Goal: Task Accomplishment & Management: Manage account settings

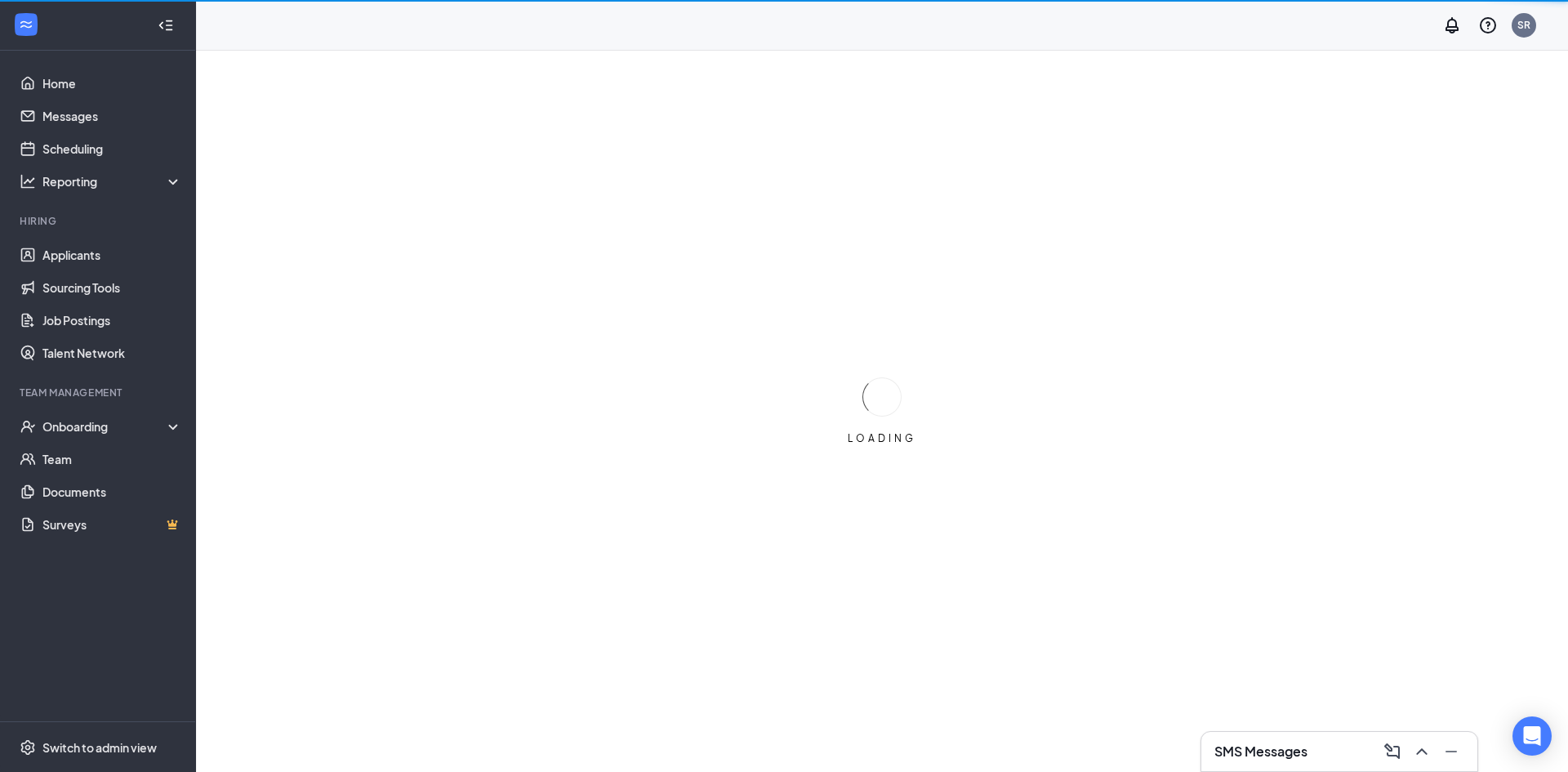
click at [1239, 750] on h3 "SMS Messages" at bounding box center [1261, 751] width 94 height 18
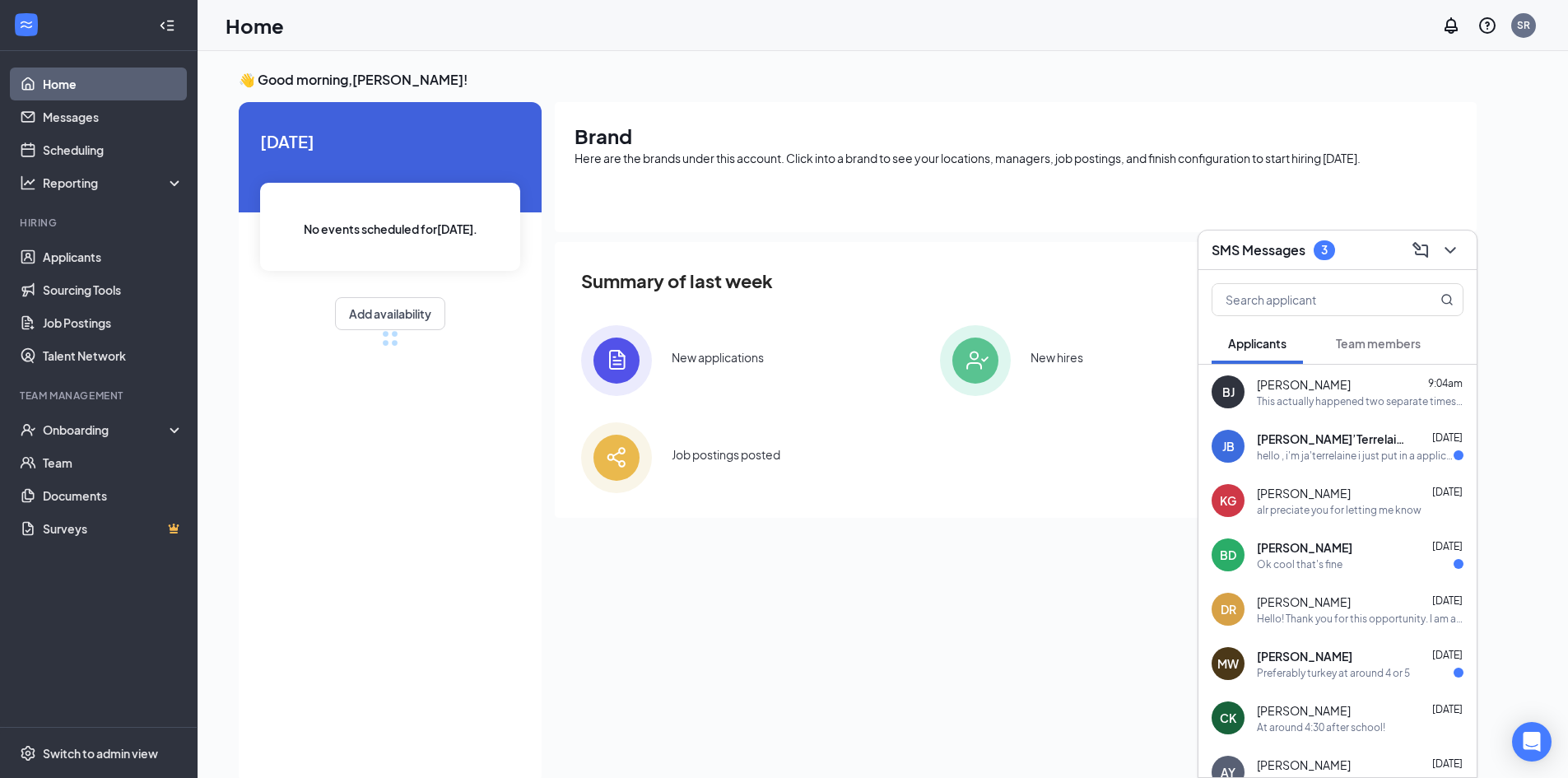
click at [1365, 343] on span "Team members" at bounding box center [1378, 343] width 85 height 15
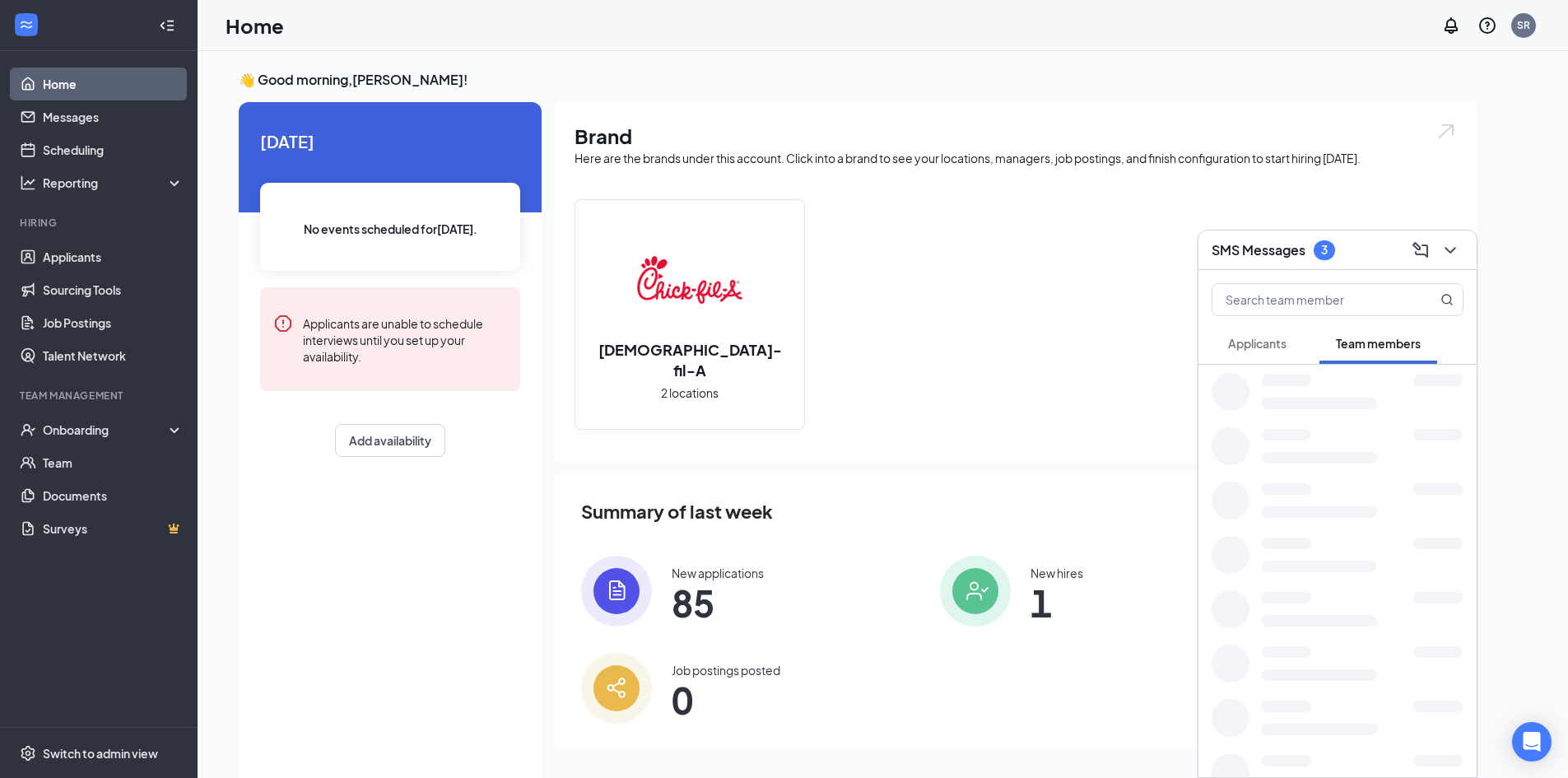
click at [1262, 351] on div "Applicants" at bounding box center [1258, 342] width 58 height 16
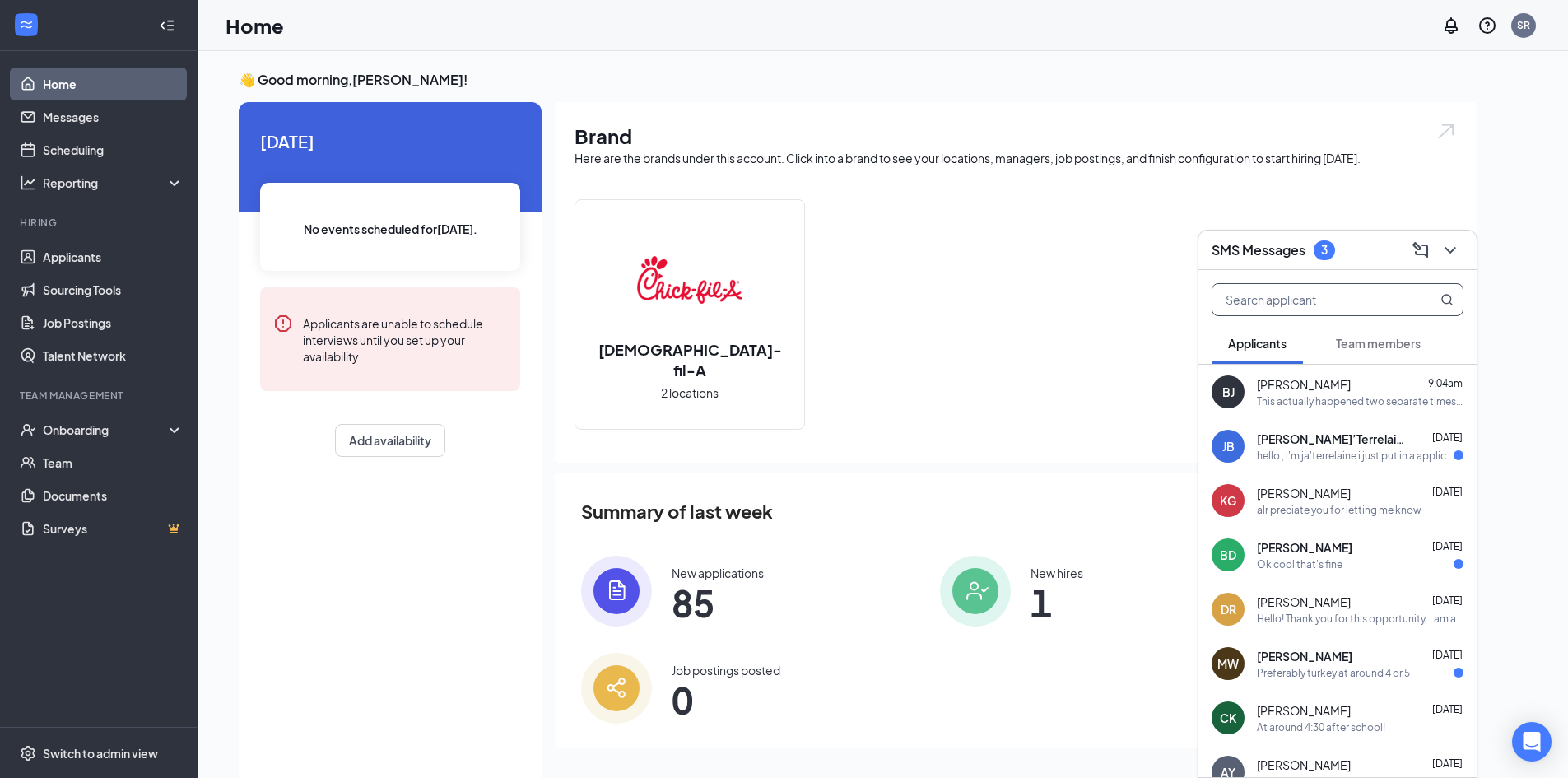
click at [1261, 306] on input "text" at bounding box center [1310, 299] width 195 height 31
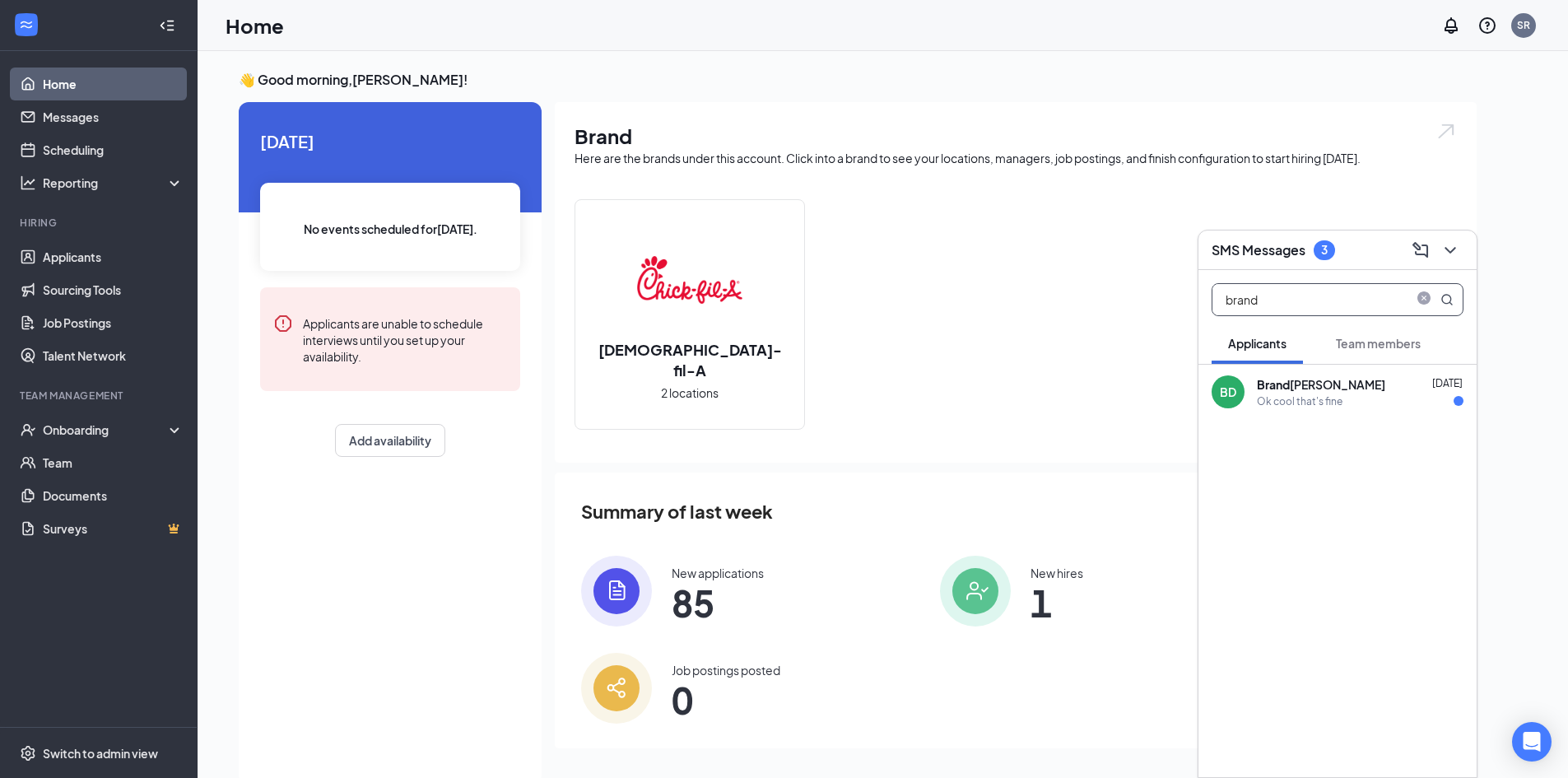
type input "brand"
click at [1331, 399] on div "Ok cool that's fine" at bounding box center [1299, 401] width 86 height 14
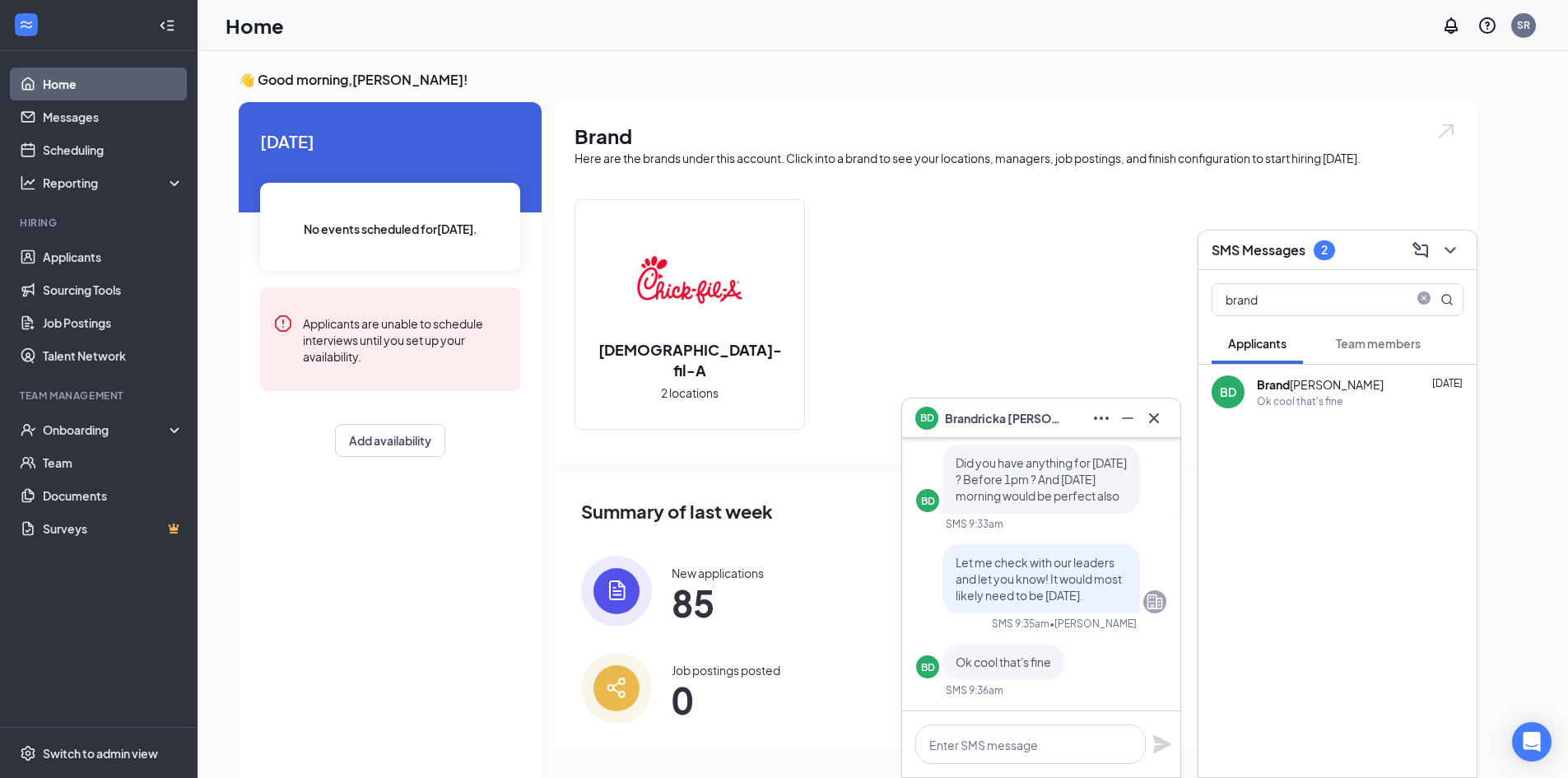
click at [1250, 250] on h3 "SMS Messages" at bounding box center [1259, 250] width 94 height 18
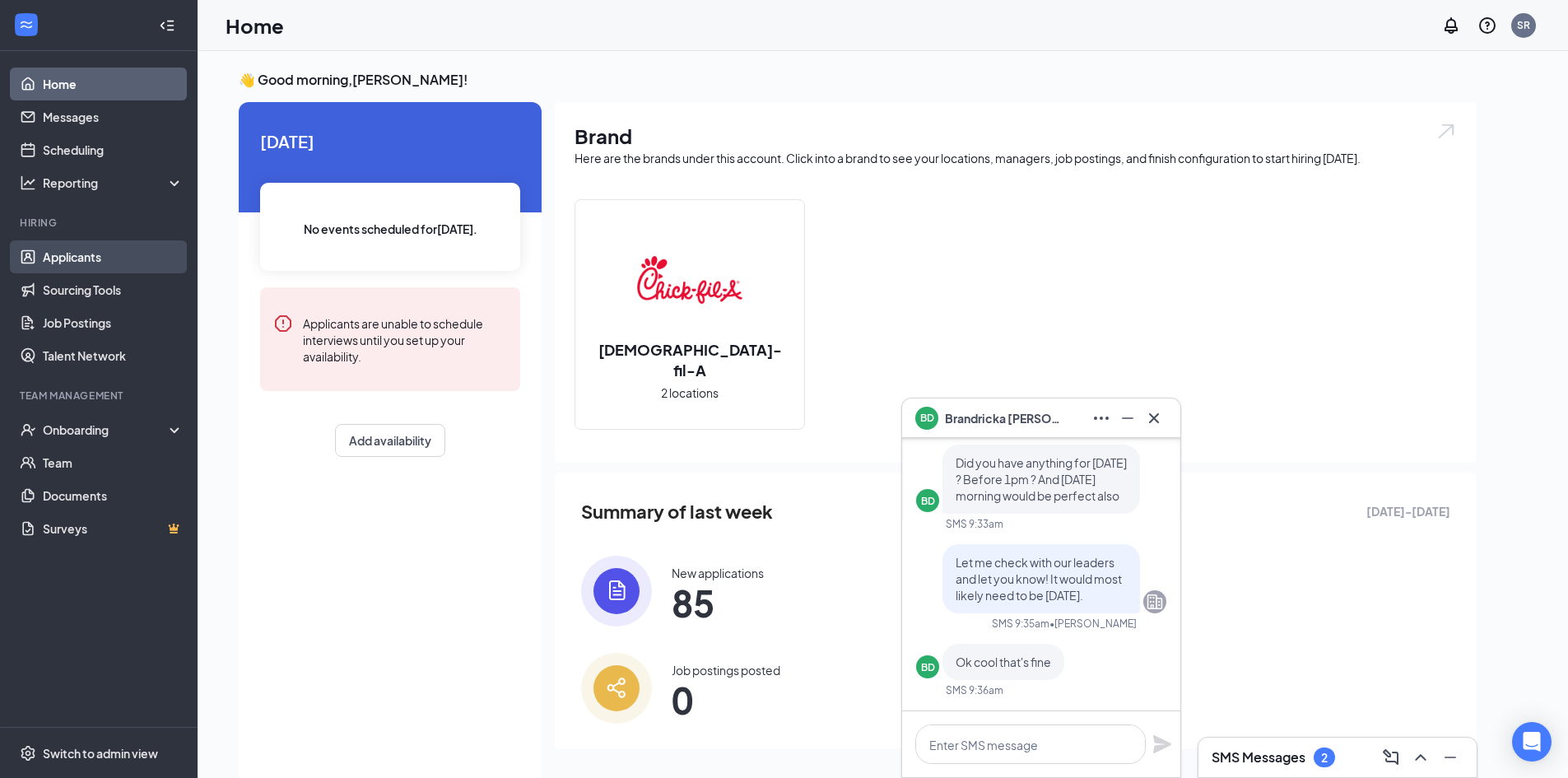
click at [134, 262] on link "Applicants" at bounding box center [112, 257] width 140 height 33
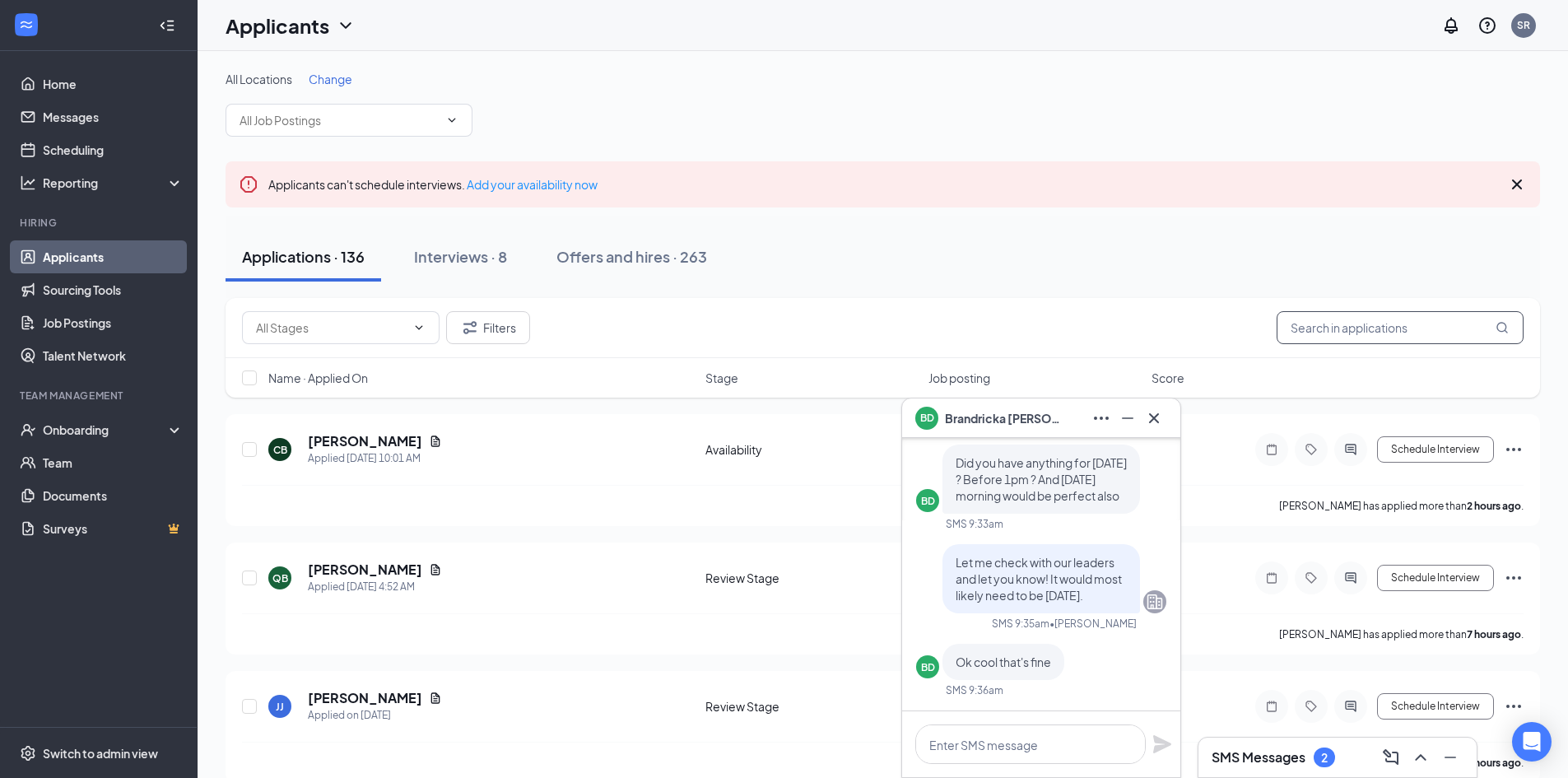
click at [1411, 323] on input "text" at bounding box center [1400, 327] width 247 height 33
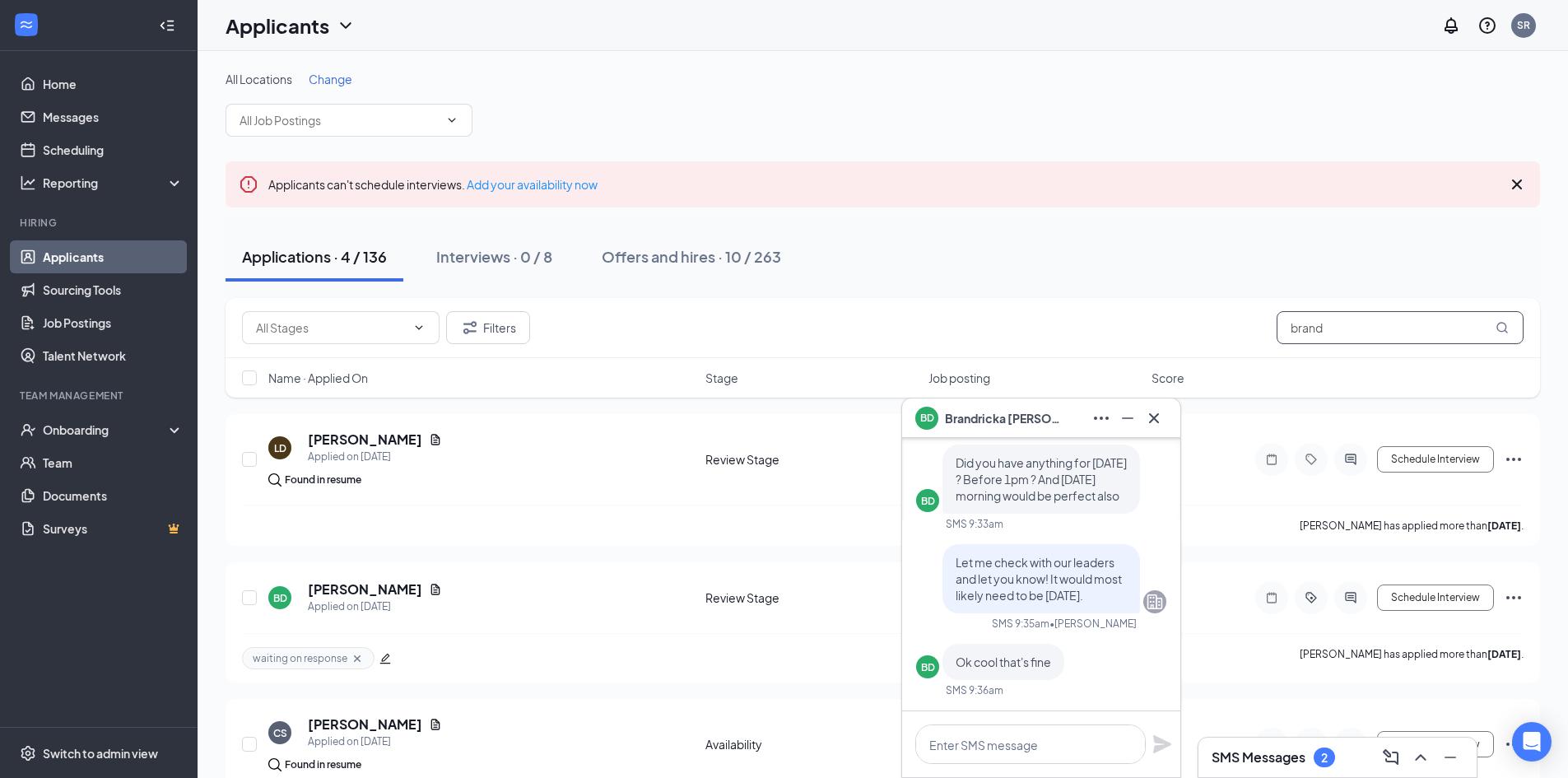
type input "brand"
click at [1021, 425] on span "[PERSON_NAME]" at bounding box center [1002, 418] width 115 height 18
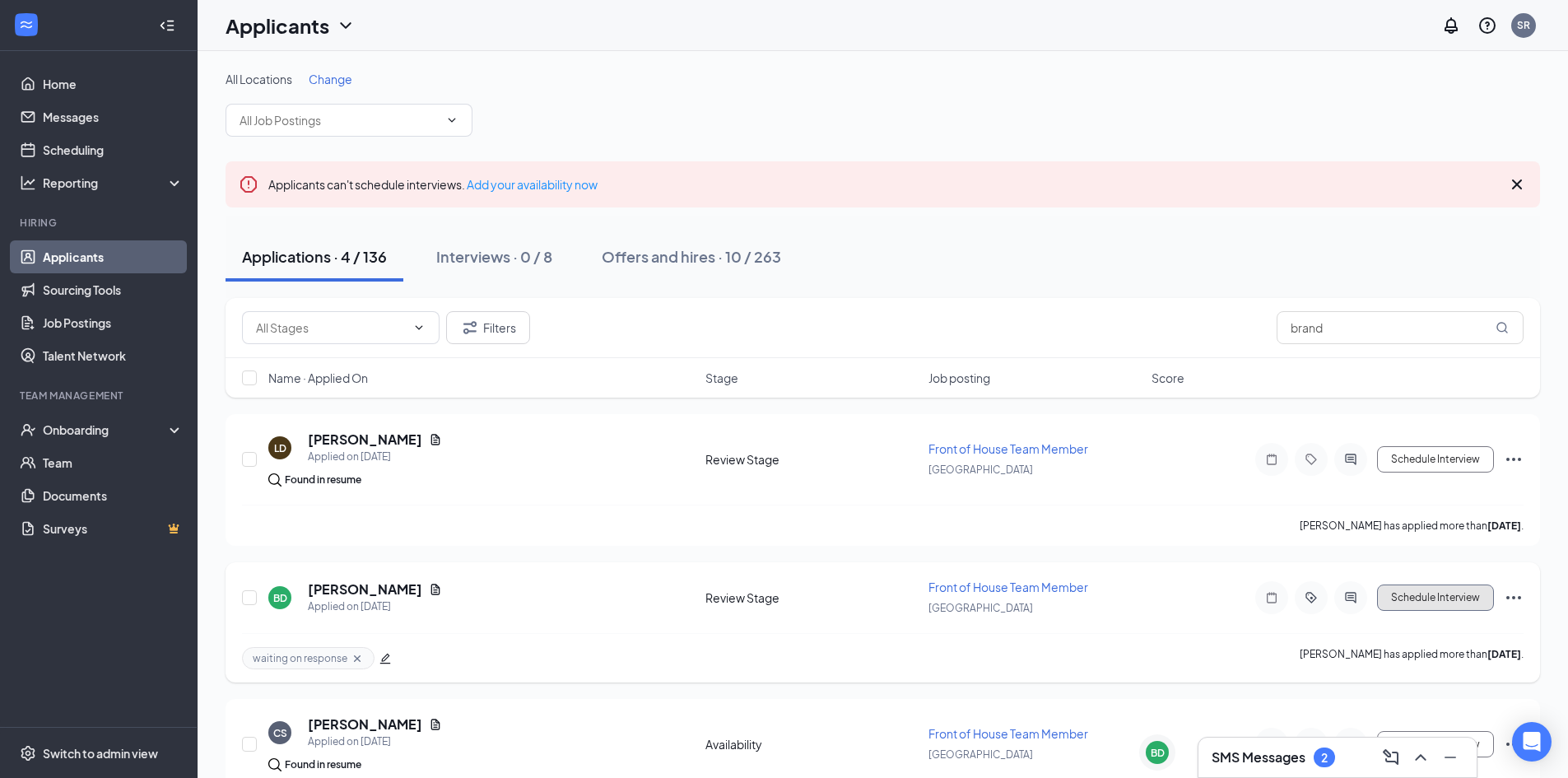
click at [1428, 601] on button "Schedule Interview" at bounding box center [1436, 598] width 117 height 26
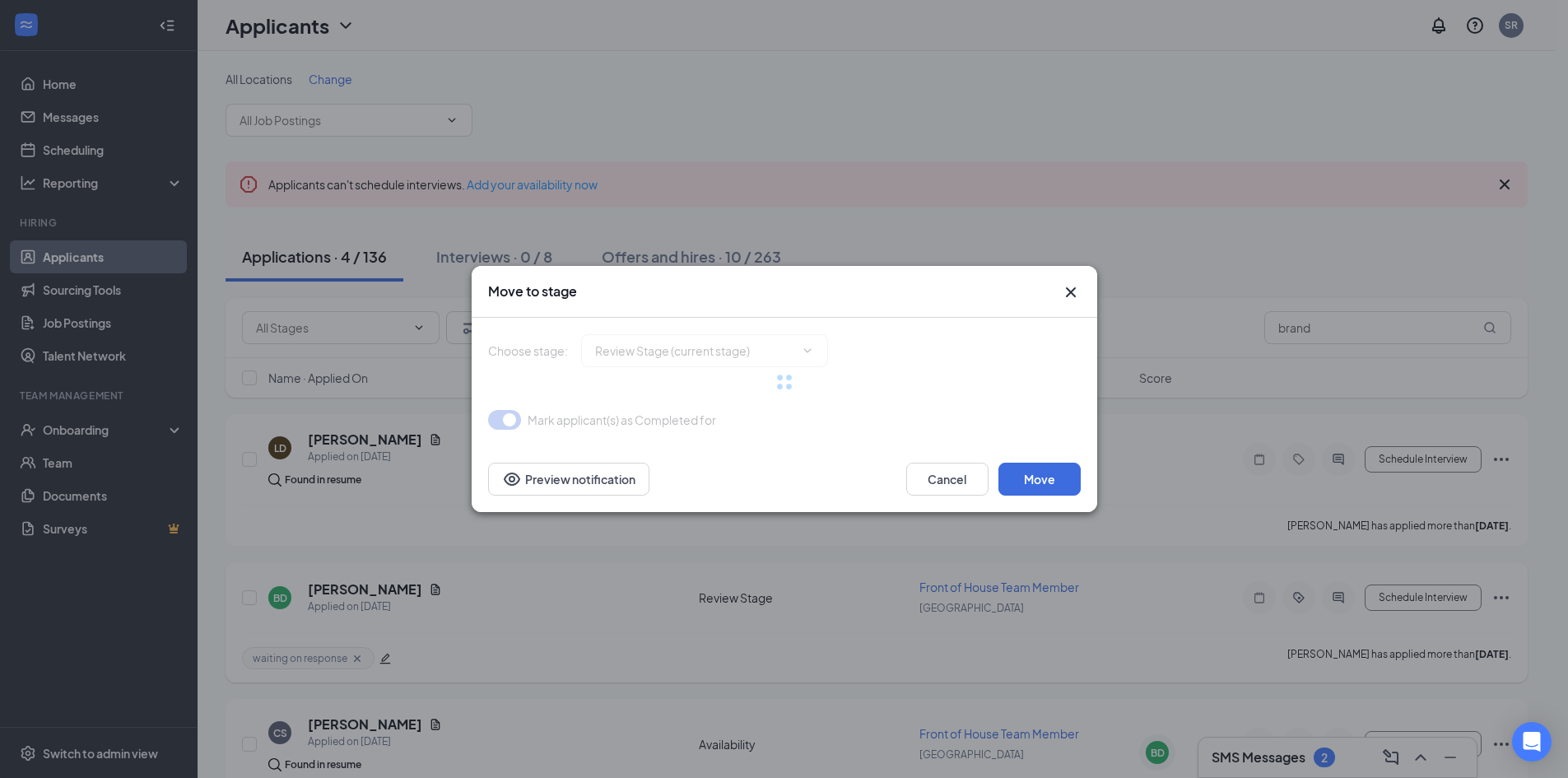
type input "First Interview (next stage)"
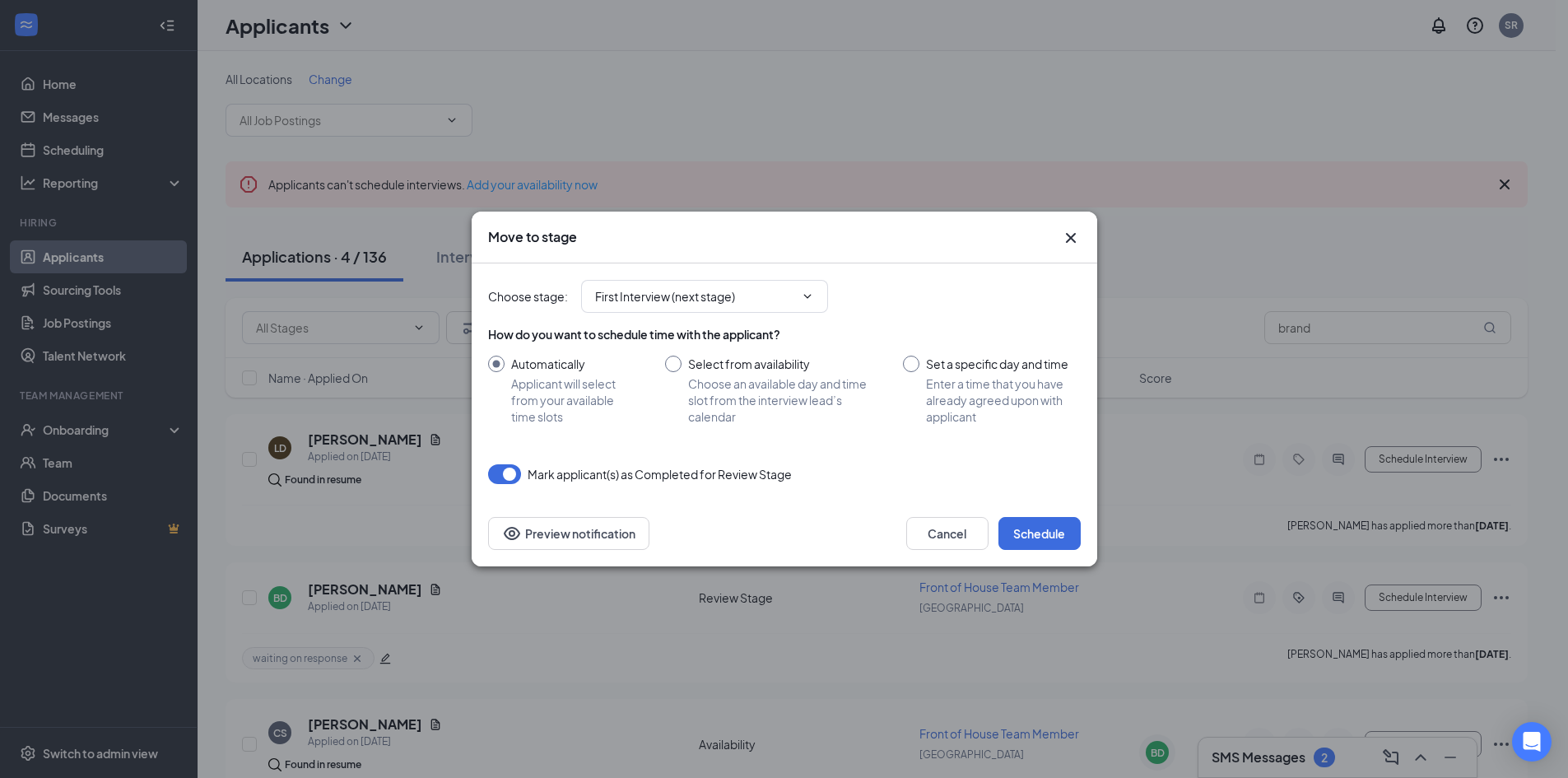
click at [1070, 242] on icon "Cross" at bounding box center [1070, 238] width 20 height 20
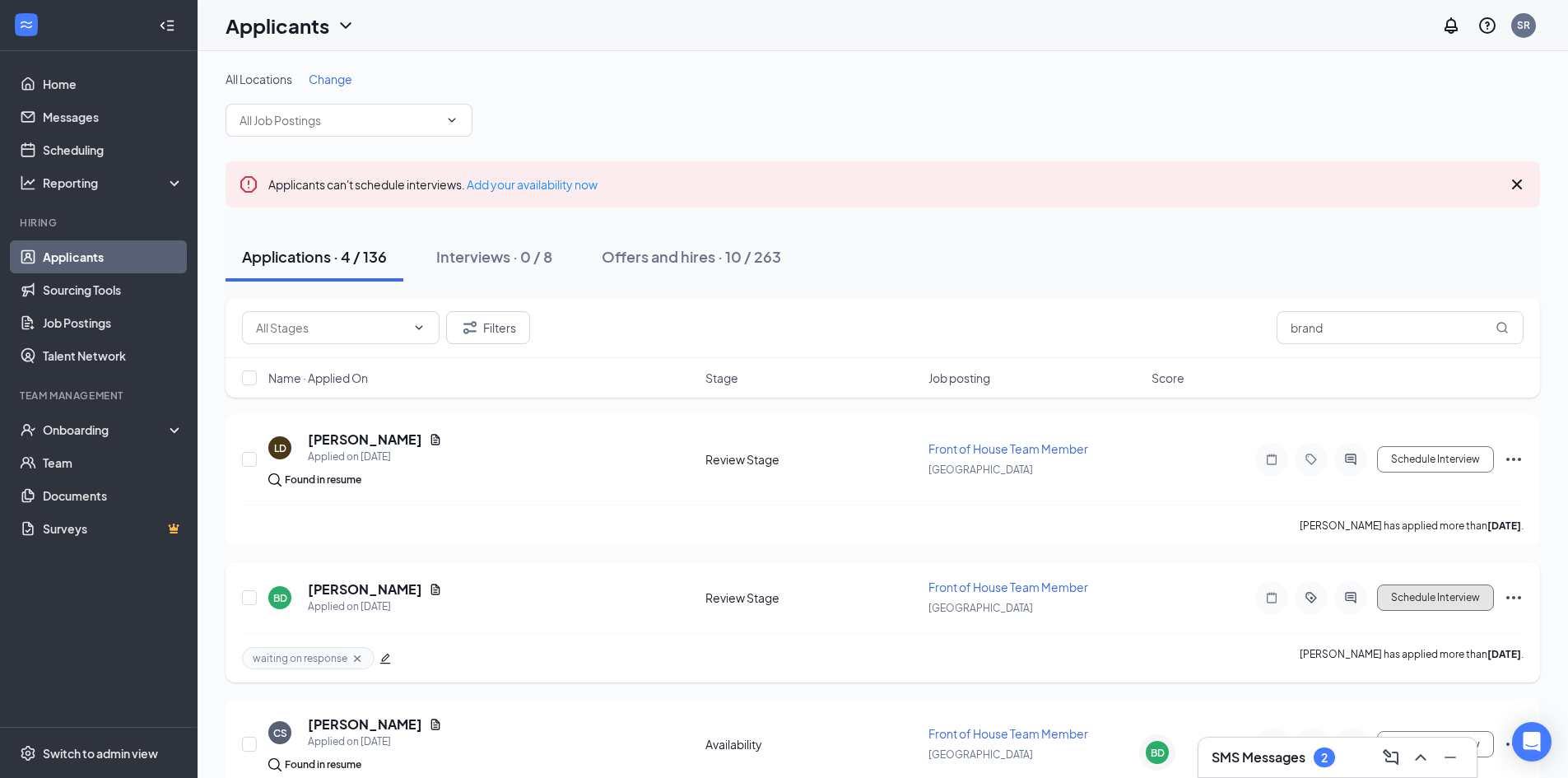
click at [1426, 593] on button "Schedule Interview" at bounding box center [1436, 598] width 117 height 26
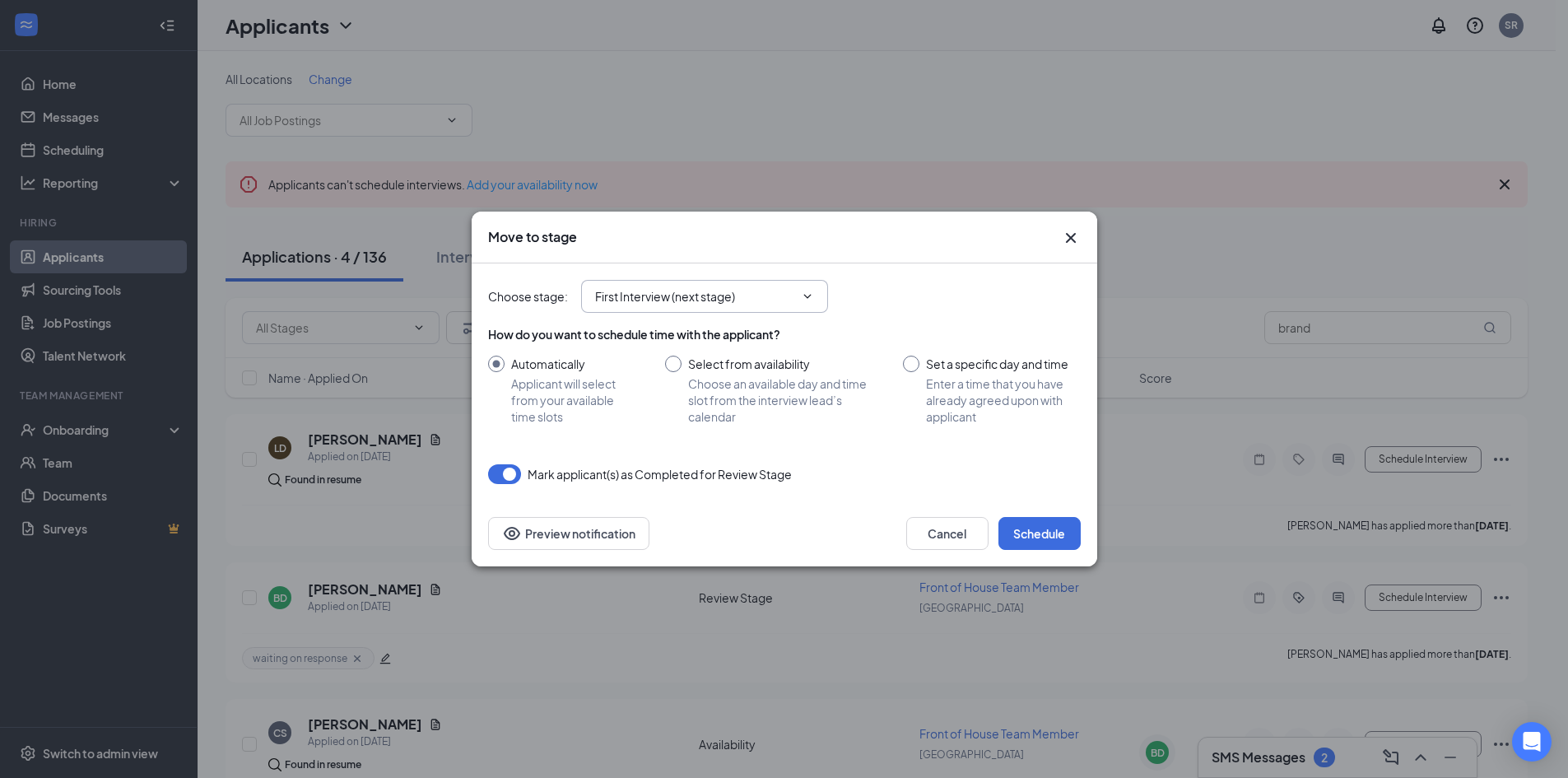
click at [779, 298] on input "First Interview (next stage)" at bounding box center [694, 296] width 199 height 18
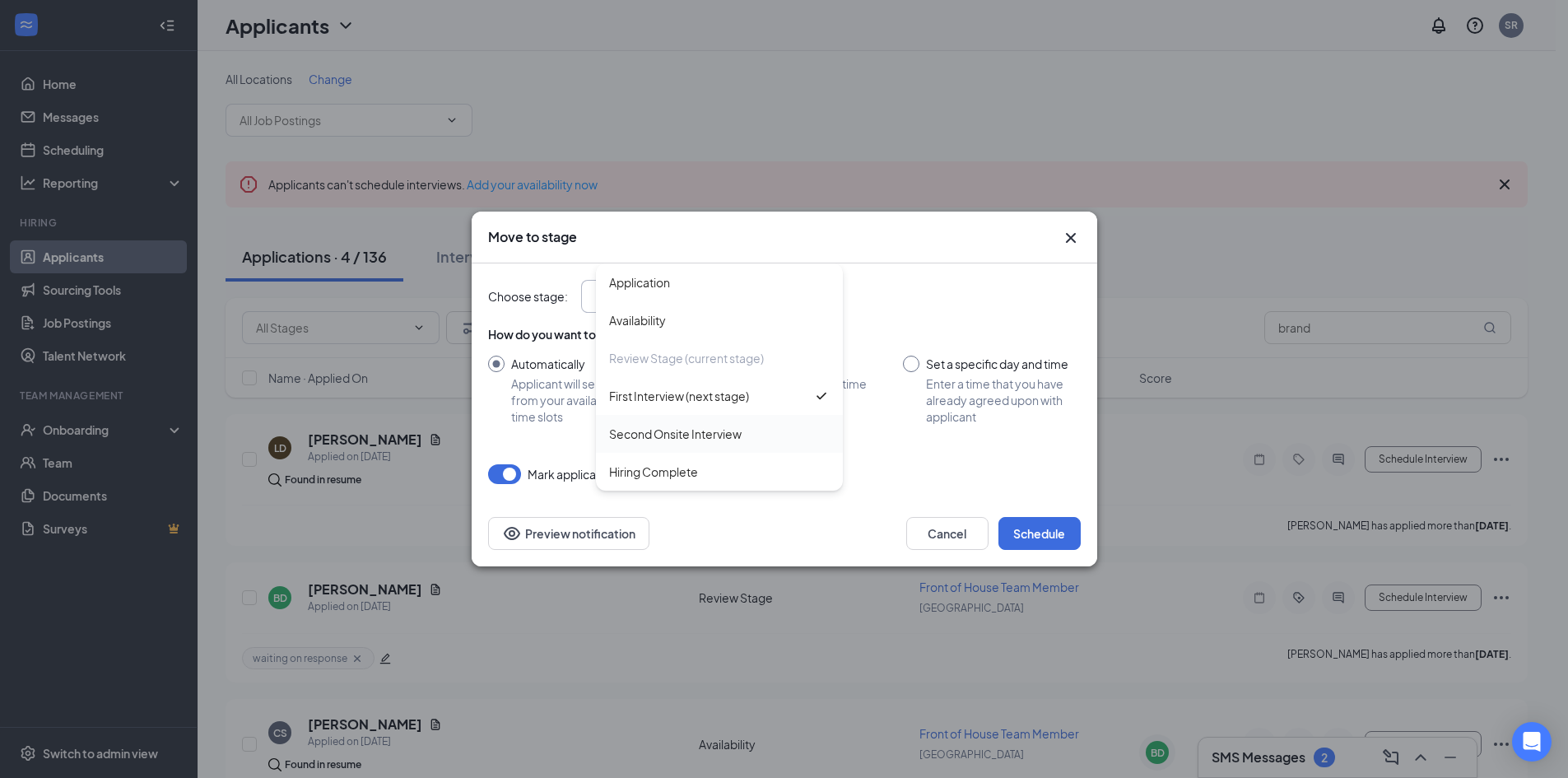
click at [755, 425] on div "Second Onsite Interview" at bounding box center [719, 433] width 221 height 18
type input "Second Onsite Interview"
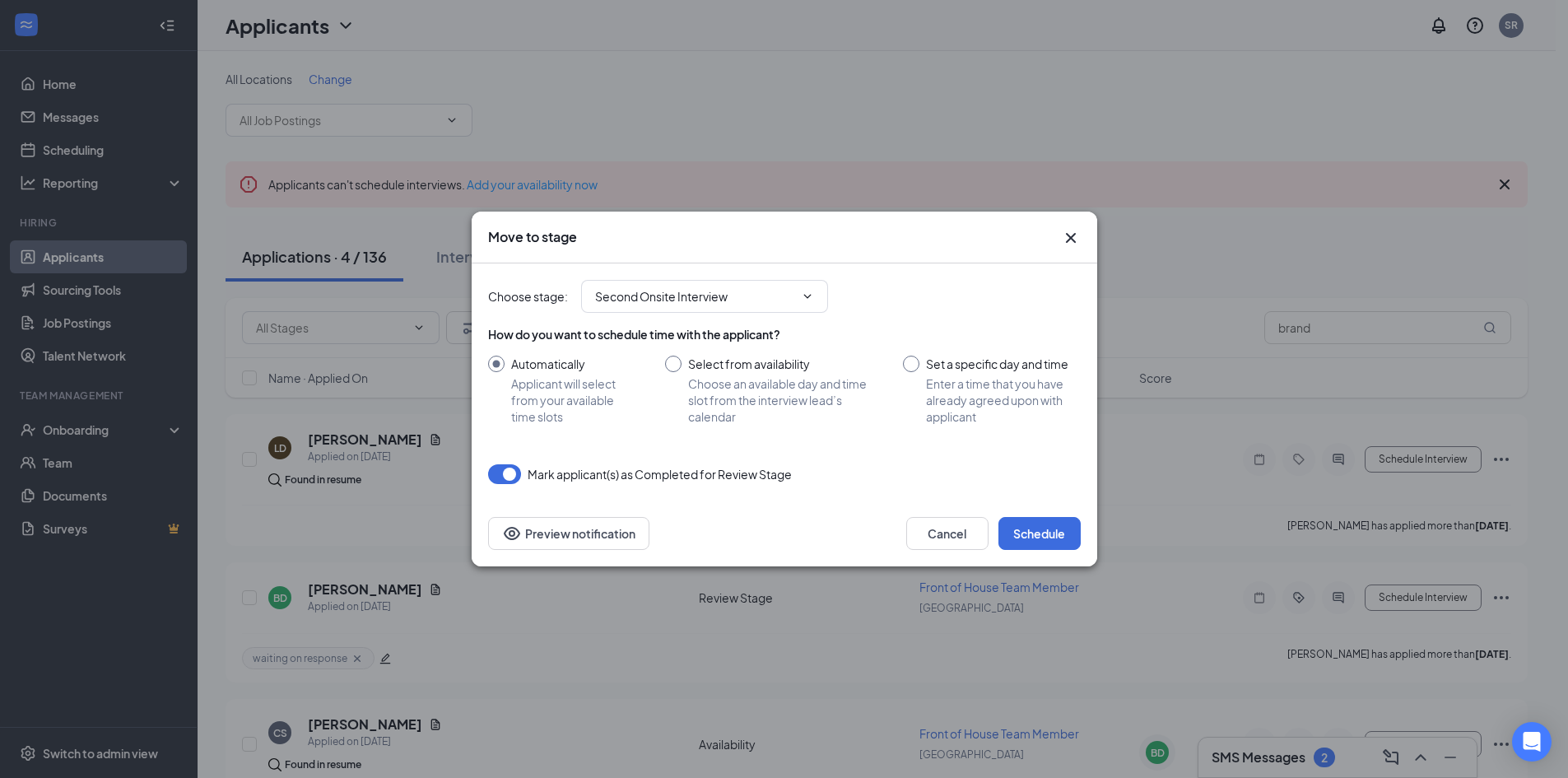
click at [916, 364] on input "Set a specific day and time Enter a time that you have already agreed upon with…" at bounding box center [992, 389] width 177 height 69
radio input "true"
radio input "false"
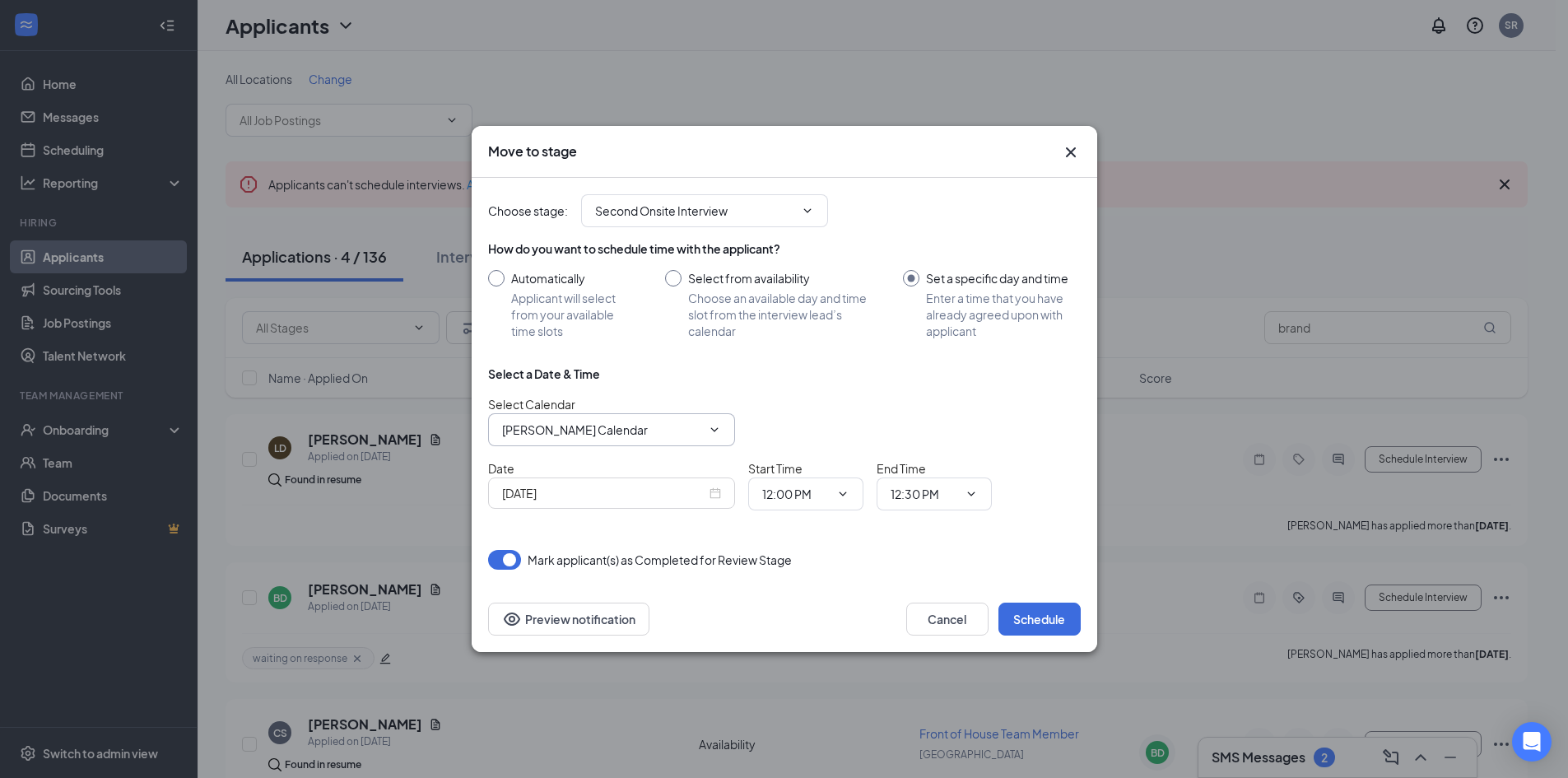
click at [673, 440] on span "[PERSON_NAME] Calendar" at bounding box center [612, 429] width 247 height 33
click at [612, 430] on input "[PERSON_NAME] Calendar" at bounding box center [602, 429] width 199 height 18
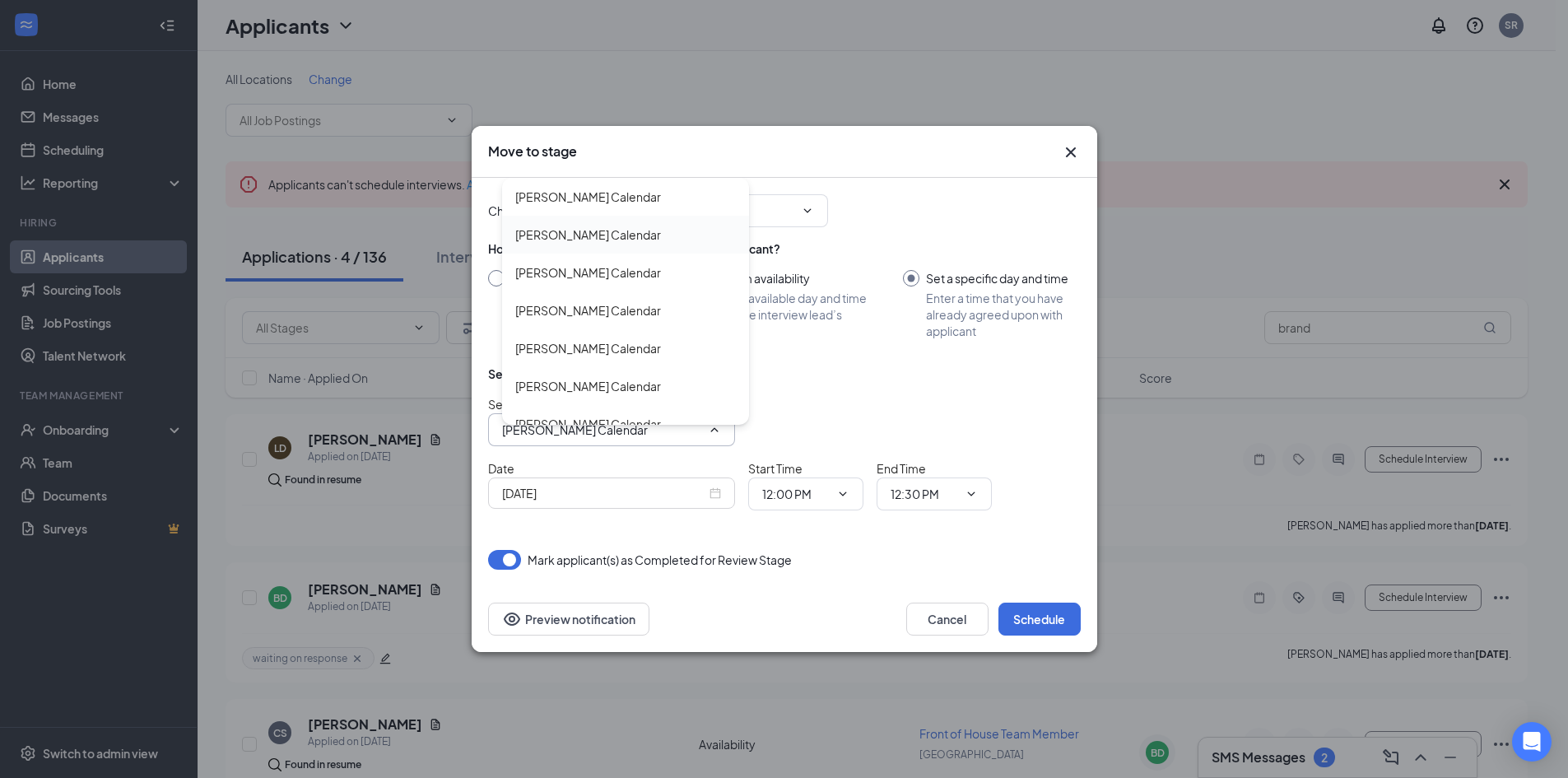
click at [586, 223] on div "[PERSON_NAME] Calendar" at bounding box center [626, 235] width 247 height 38
type input "[PERSON_NAME] Calendar"
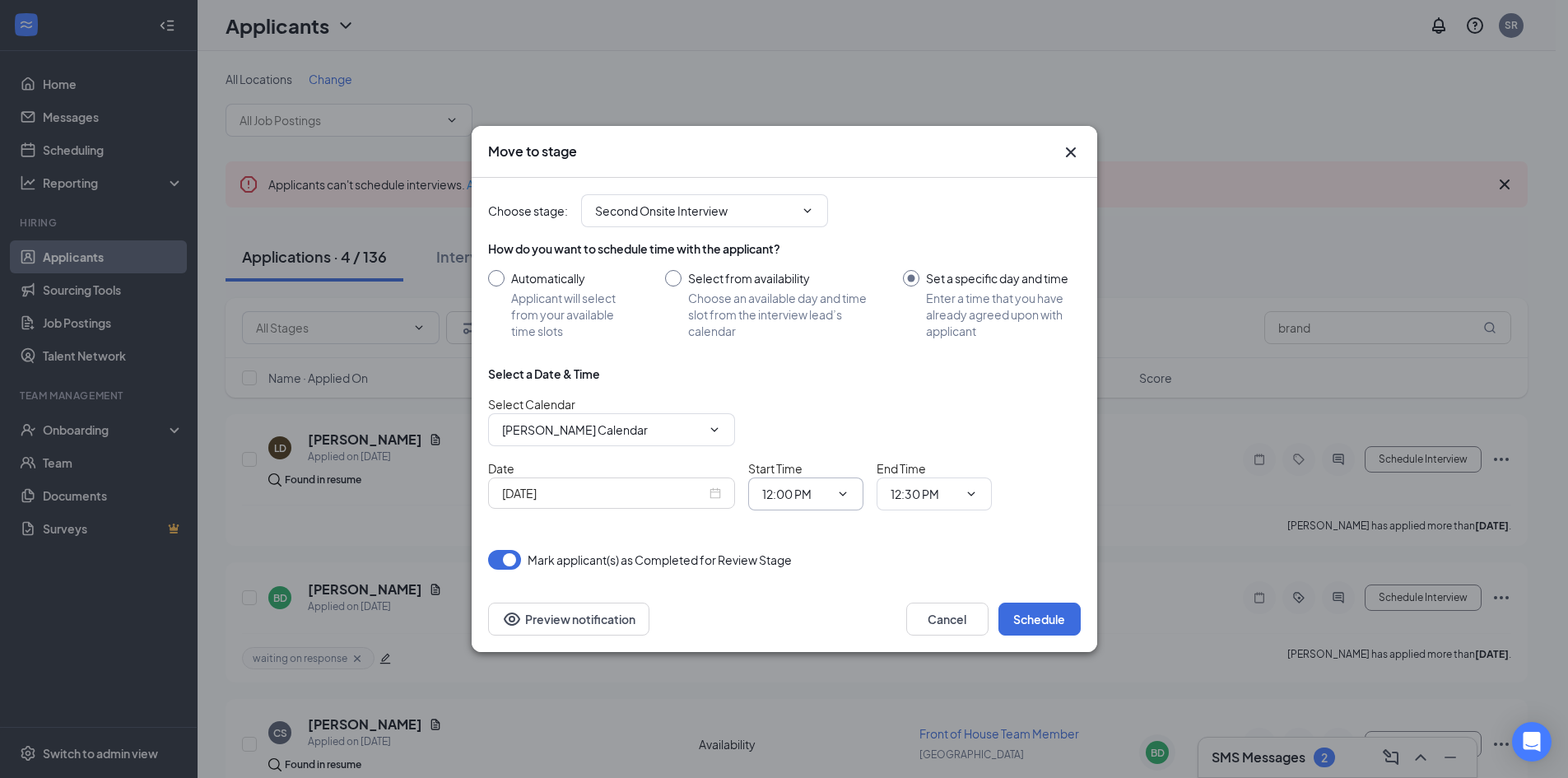
click at [763, 492] on input "12:00 PM" at bounding box center [796, 493] width 68 height 18
click at [801, 332] on div "01:00 PM" at bounding box center [800, 329] width 49 height 18
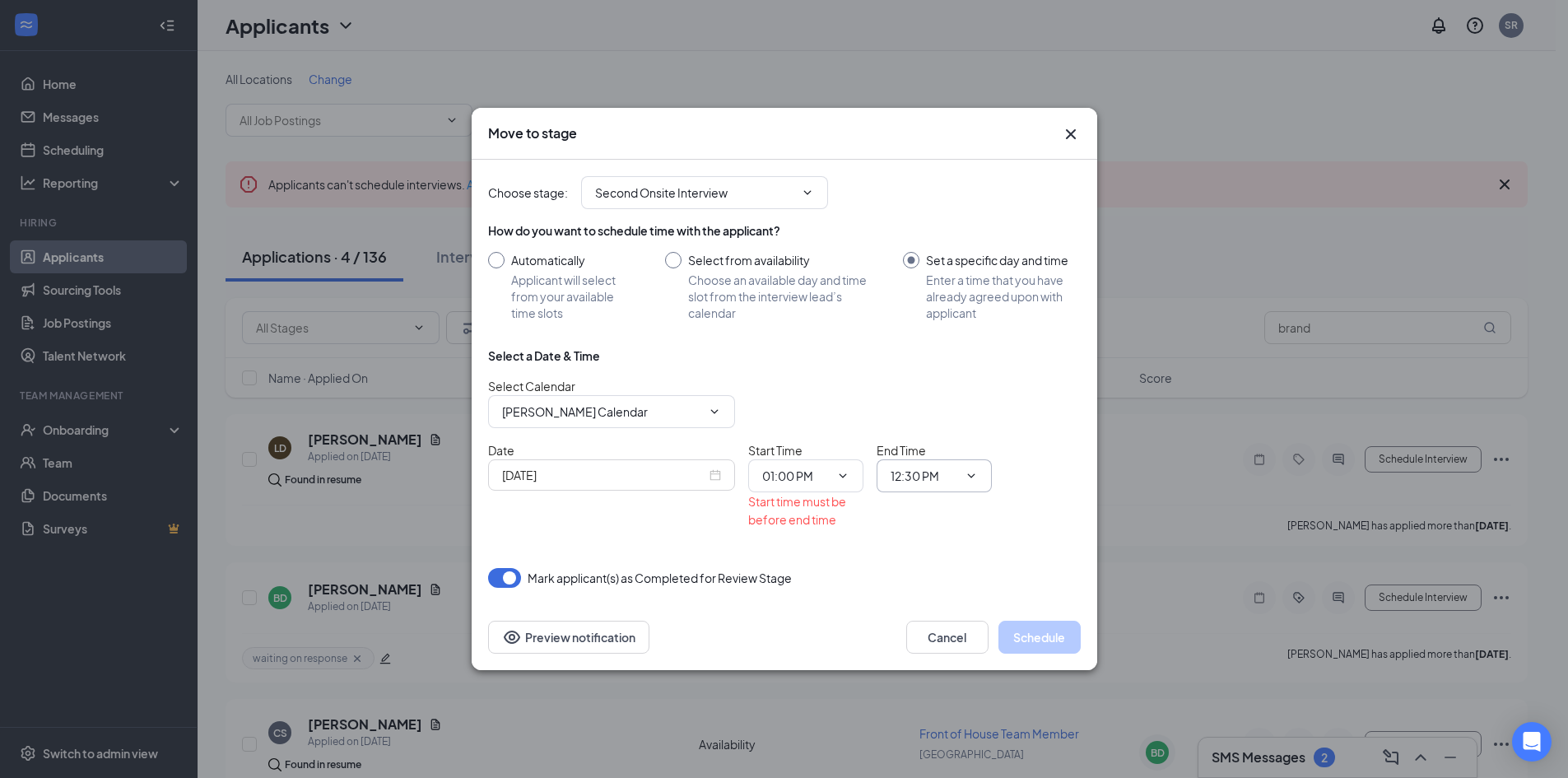
click at [919, 472] on input "12:30 PM" at bounding box center [925, 475] width 68 height 18
click at [841, 469] on span "01:00 PM 12:00 AM 12:15 AM 12:30 AM 12:45 AM 01:00 AM 01:15 AM 01:30 AM 01:45 A…" at bounding box center [806, 475] width 115 height 33
click at [830, 472] on span "01:00 PM 12:00 AM 12:15 AM 12:30 AM 12:45 AM 01:00 AM 01:15 AM 01:30 AM 01:45 A…" at bounding box center [806, 475] width 115 height 33
click at [820, 477] on input "01:00 PM" at bounding box center [796, 475] width 68 height 18
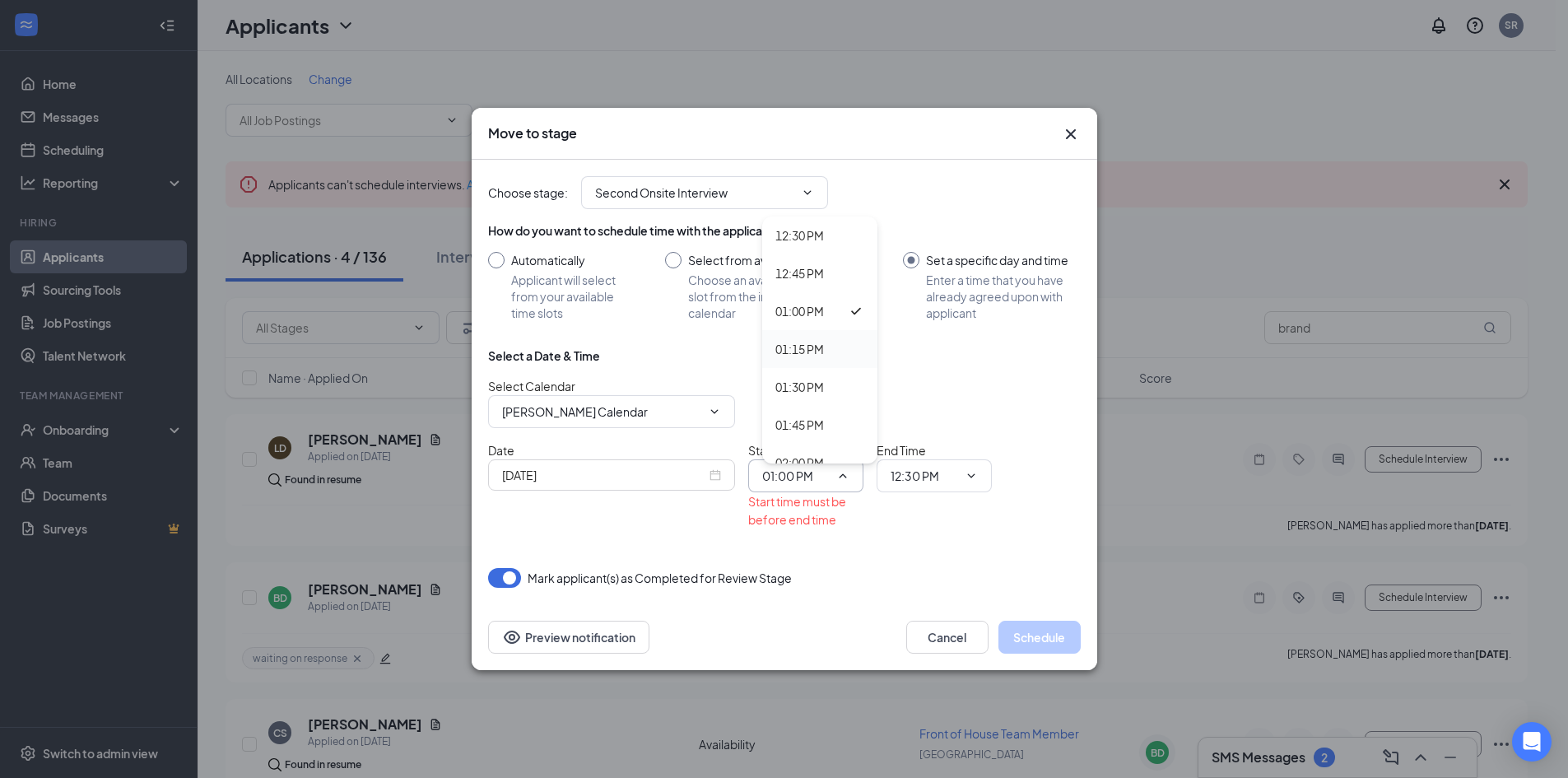
click at [815, 354] on div "01:15 PM" at bounding box center [800, 349] width 49 height 18
type input "01:15 PM"
click at [928, 465] on span "12:30 PM 12:00 AM 12:15 AM 12:30 AM 12:45 AM 01:00 AM 01:15 AM 01:30 AM 01:45 A…" at bounding box center [934, 475] width 115 height 33
click at [929, 470] on input "12:30 PM" at bounding box center [925, 475] width 68 height 18
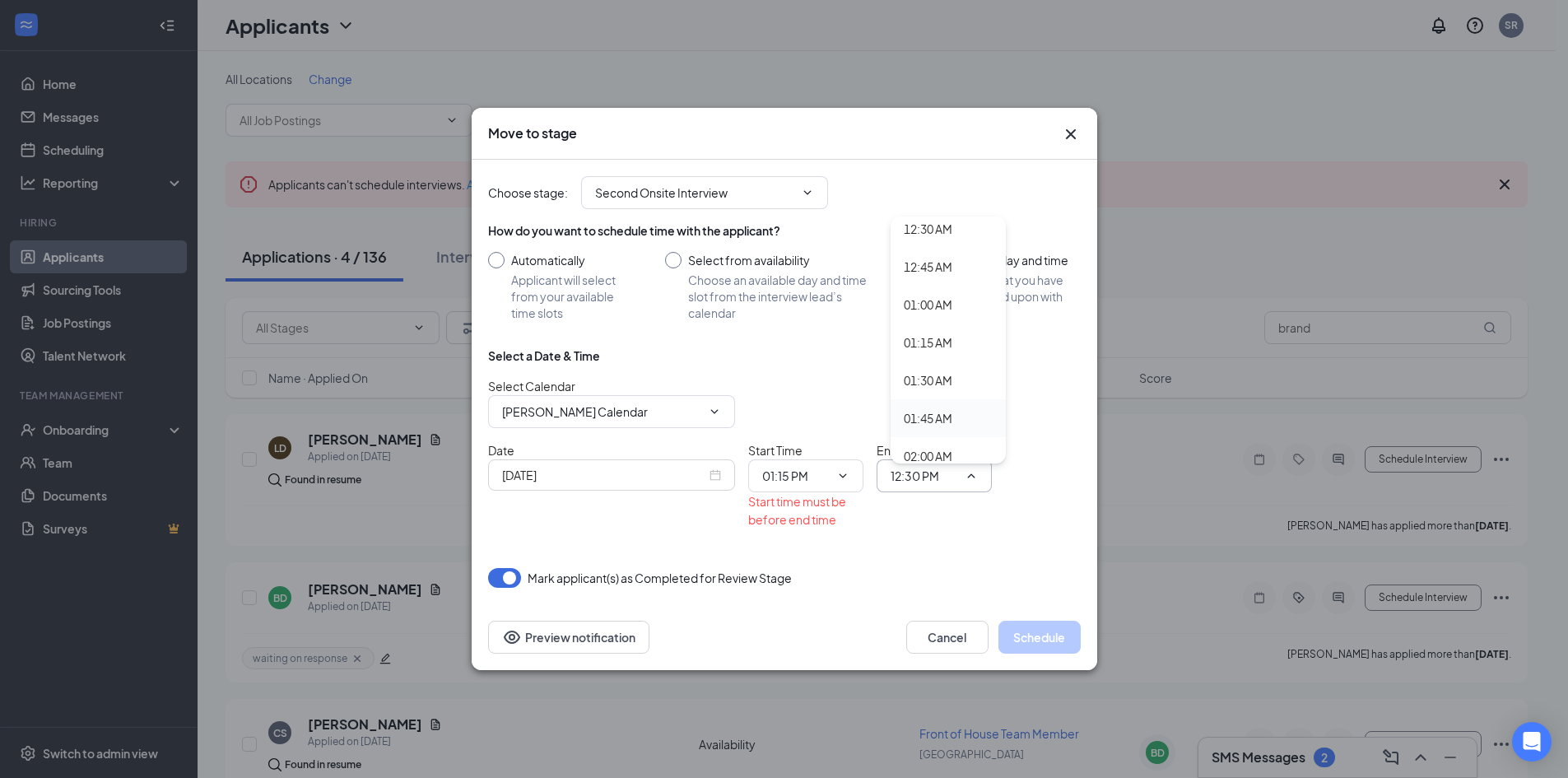
click at [960, 406] on div "01:45 AM" at bounding box center [949, 418] width 115 height 38
click at [940, 471] on input "01:45 AM" at bounding box center [925, 475] width 68 height 18
click at [955, 237] on div "01:30 PM" at bounding box center [949, 223] width 115 height 38
type input "01:30 PM"
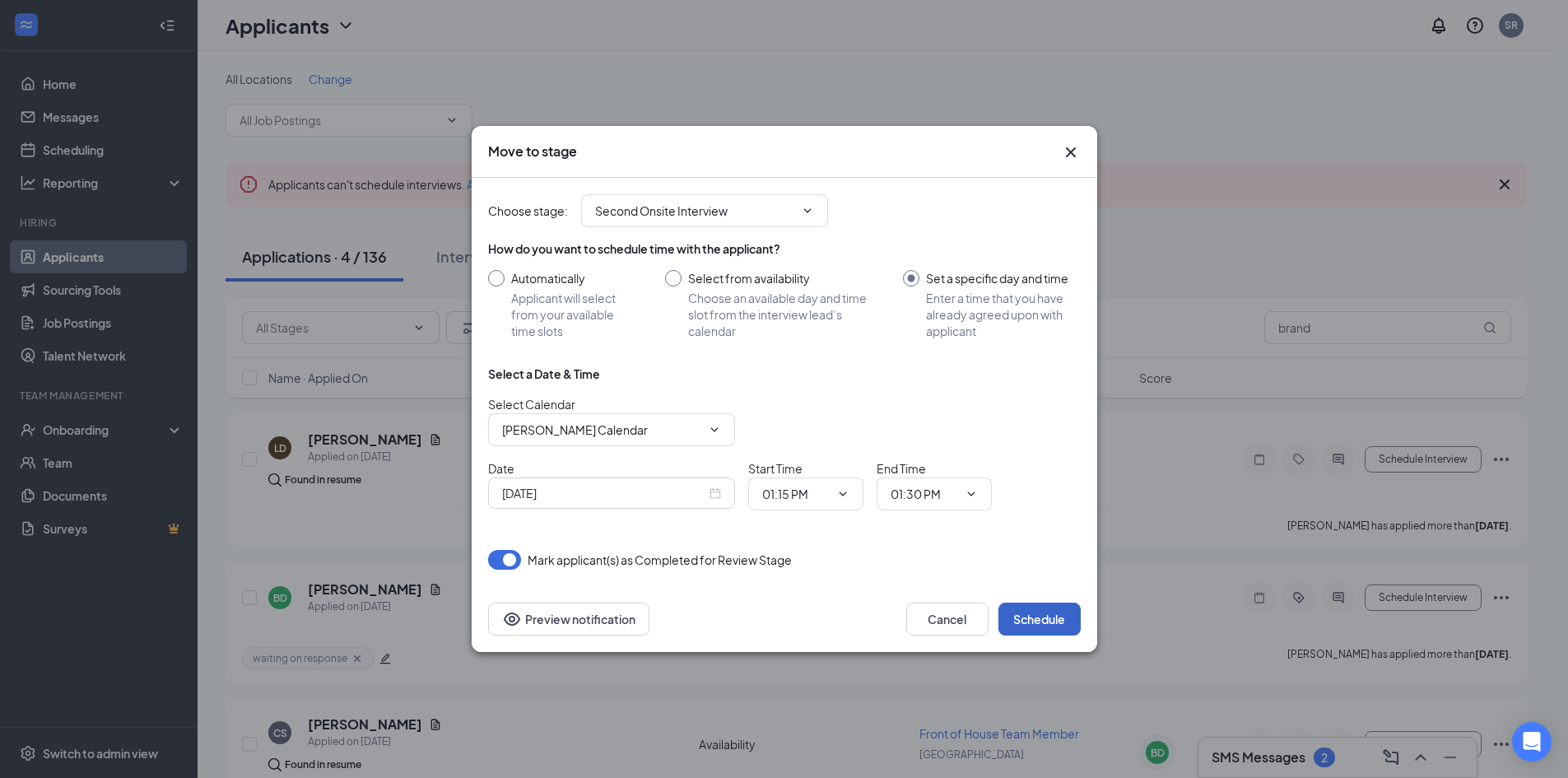
click at [1024, 621] on button "Schedule" at bounding box center [1039, 619] width 82 height 33
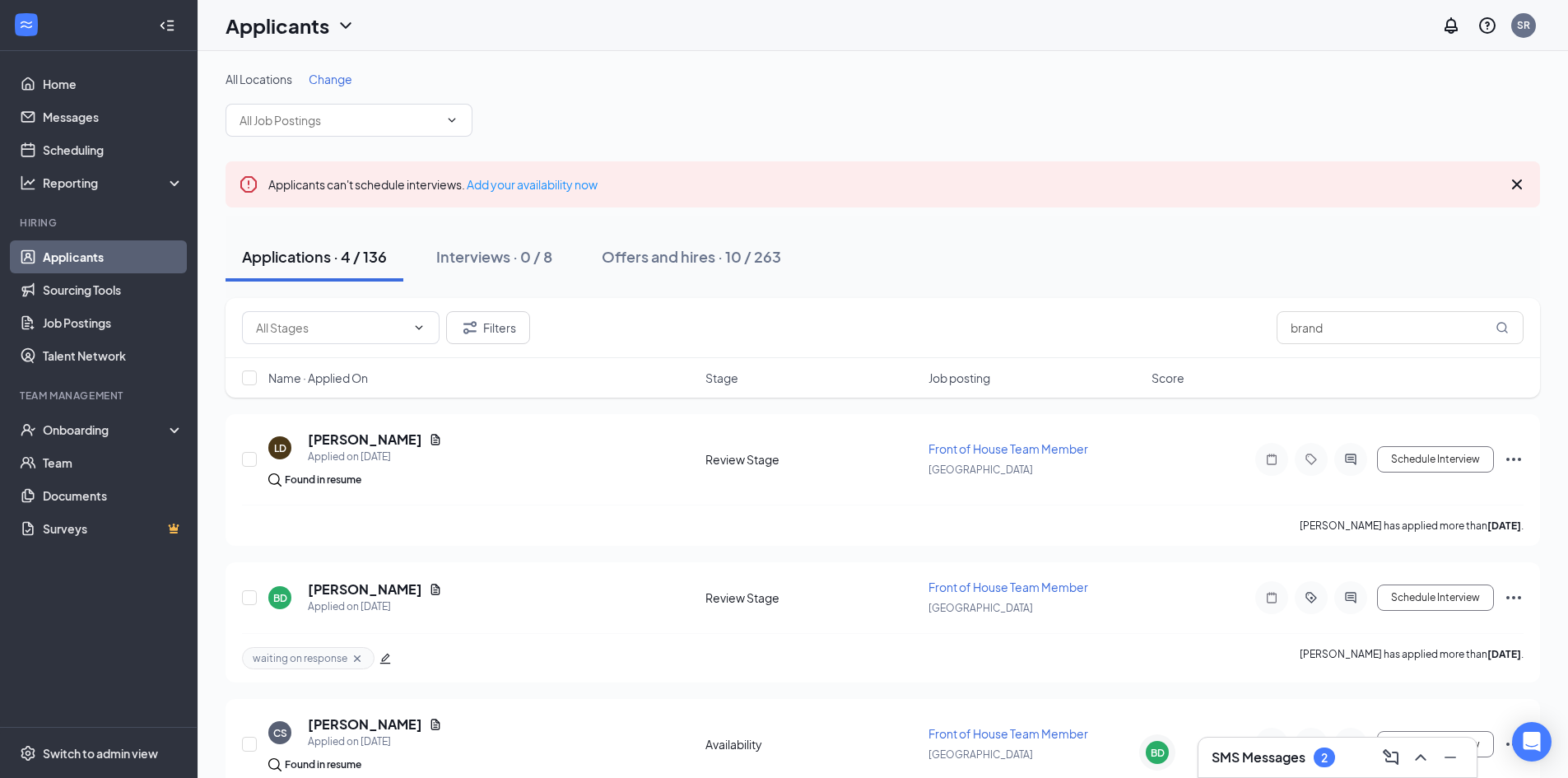
click at [1301, 749] on h3 "SMS Messages" at bounding box center [1259, 757] width 94 height 18
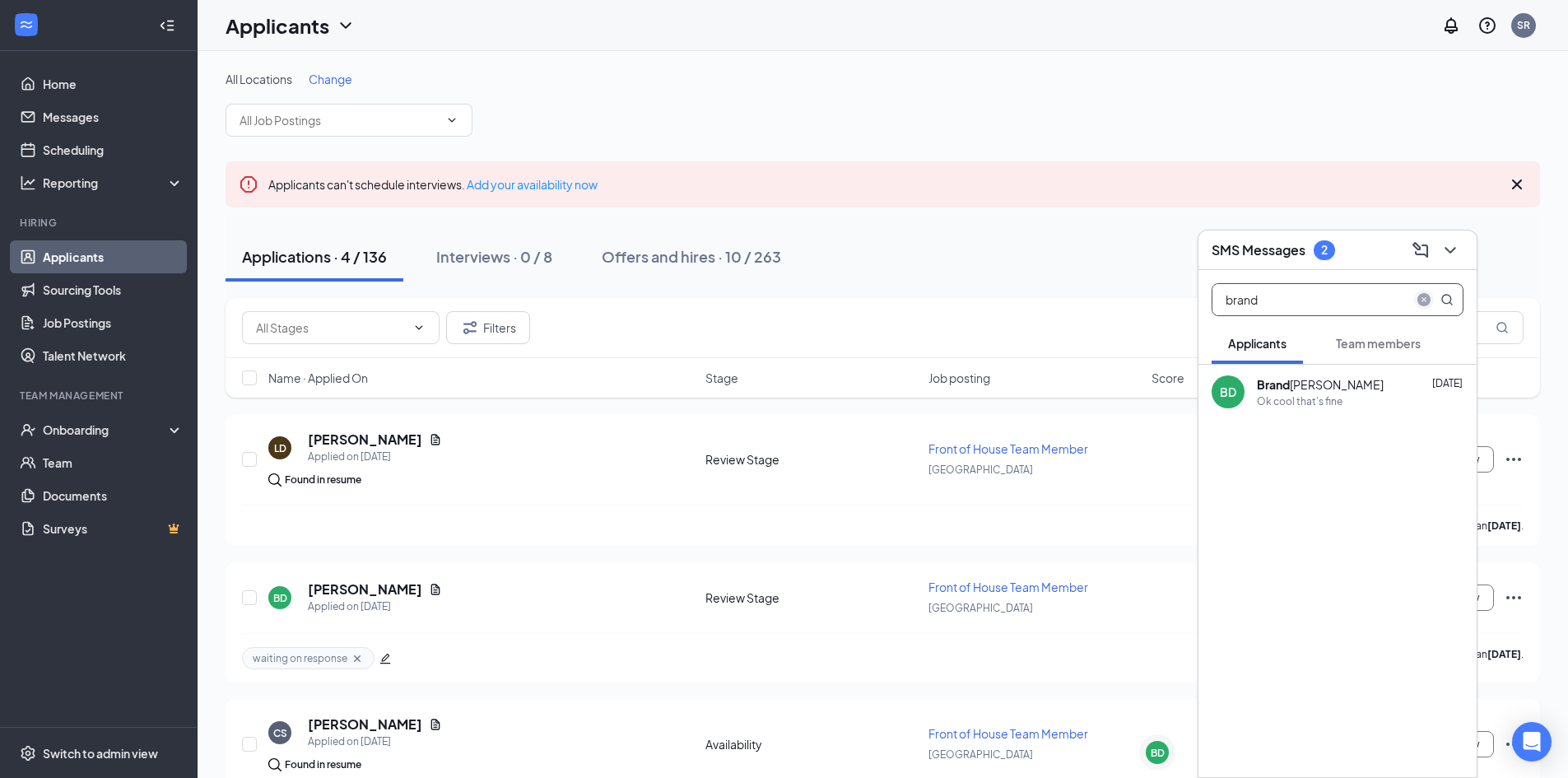
click at [1416, 302] on span "close-circle" at bounding box center [1424, 299] width 20 height 20
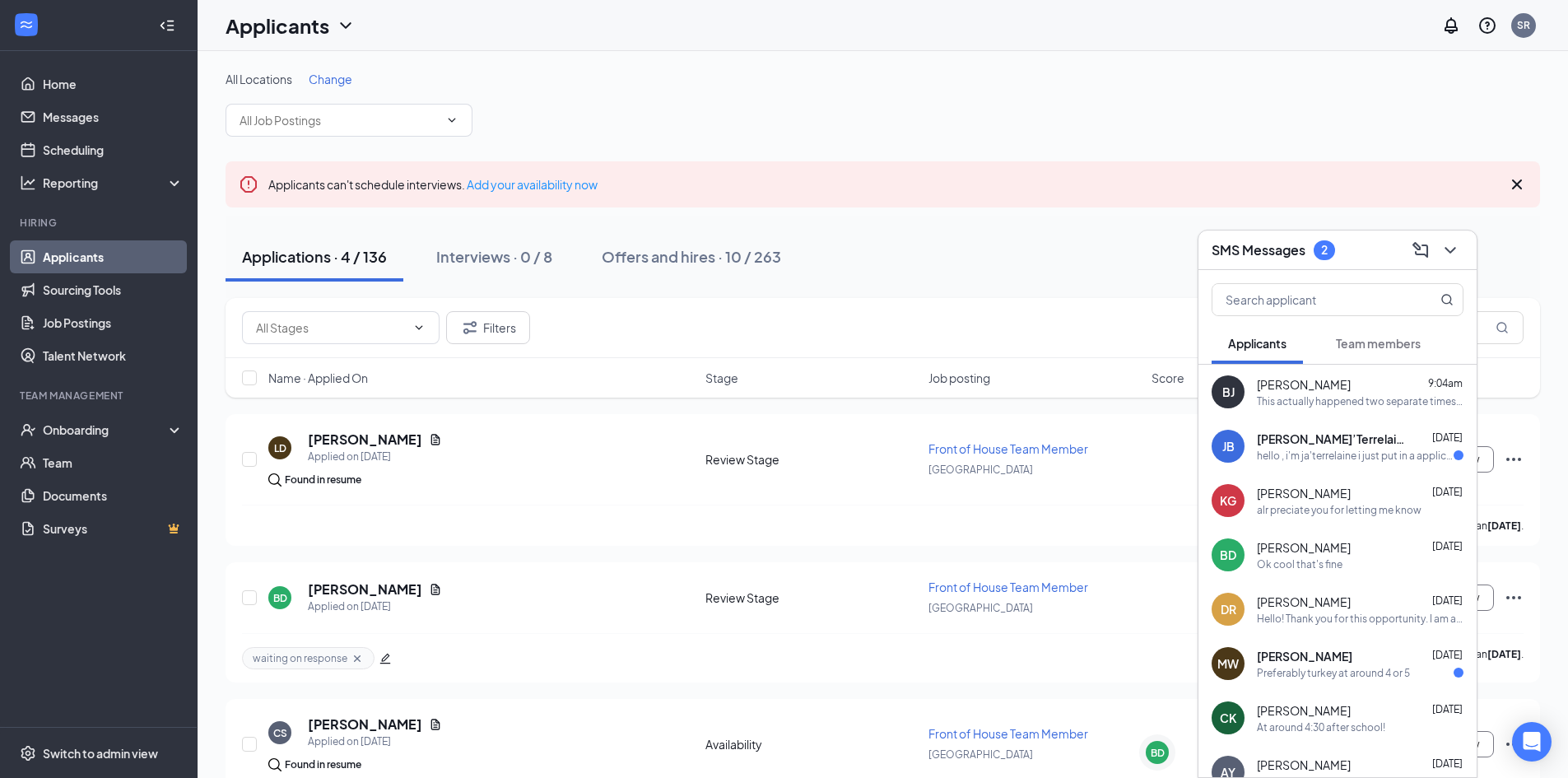
click at [1410, 345] on span "Team members" at bounding box center [1378, 343] width 85 height 15
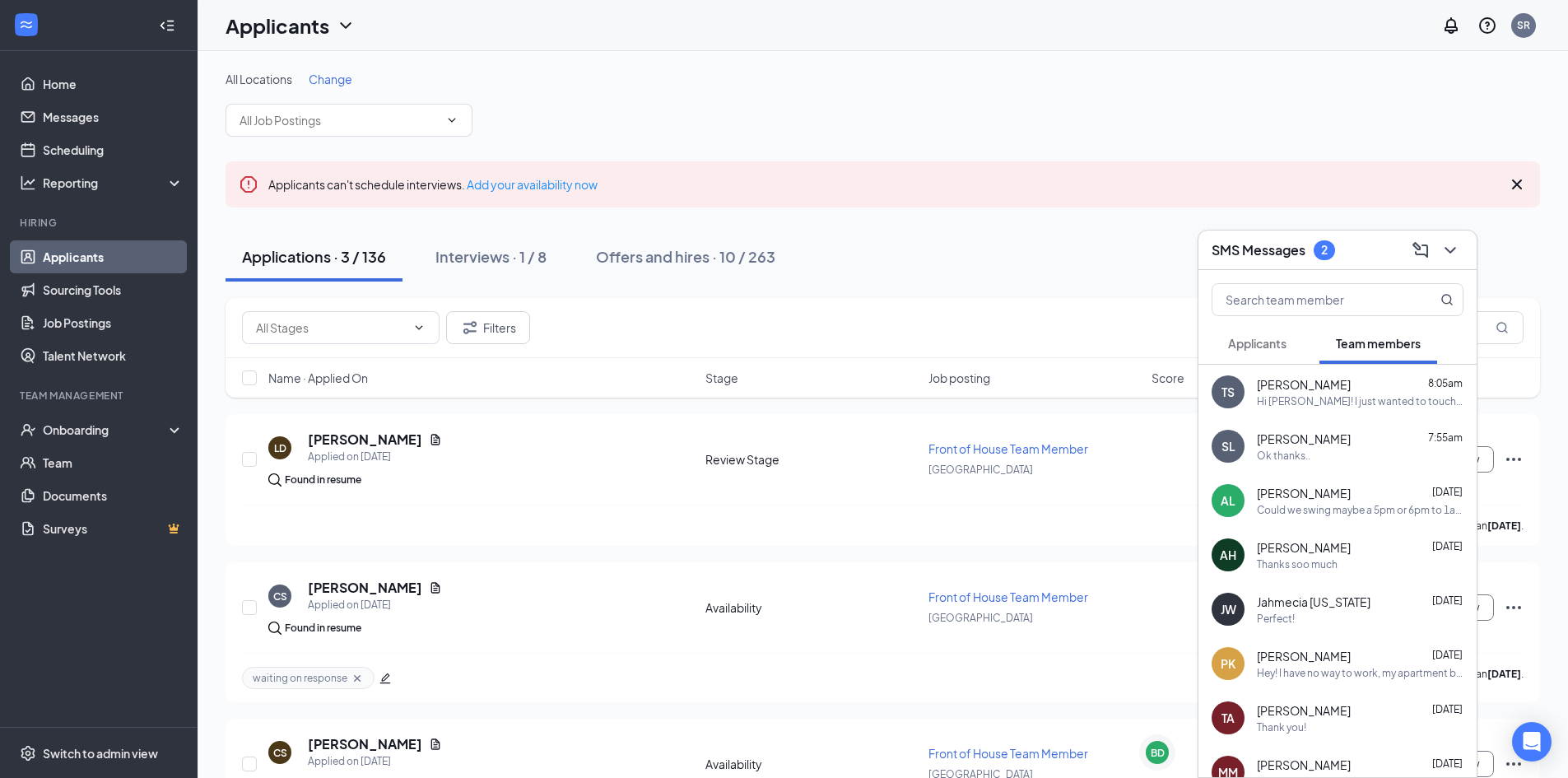
click at [1296, 337] on button "Applicants" at bounding box center [1257, 343] width 91 height 41
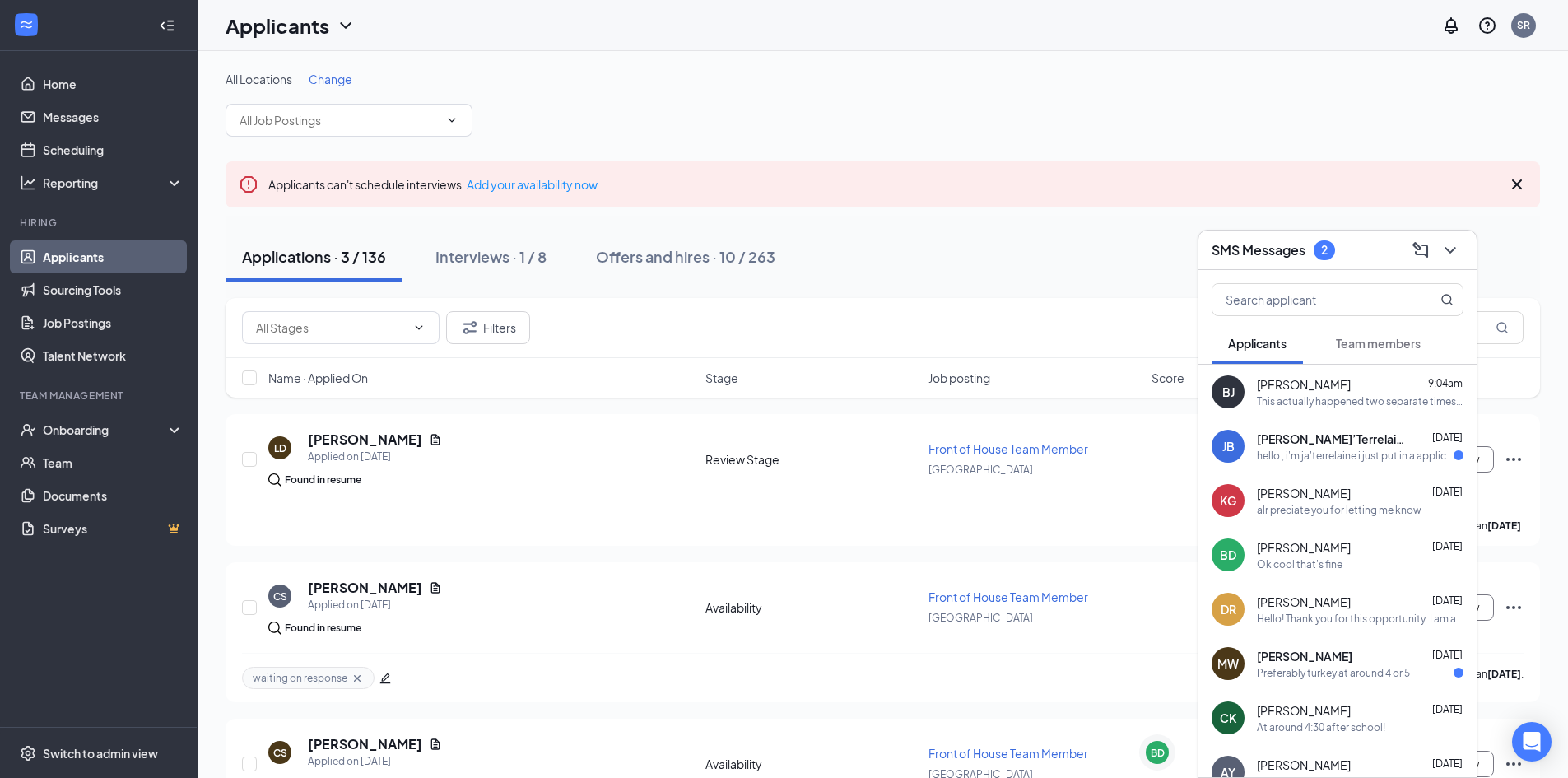
click at [1305, 249] on h3 "SMS Messages" at bounding box center [1259, 250] width 94 height 18
